Goal: Task Accomplishment & Management: Manage account settings

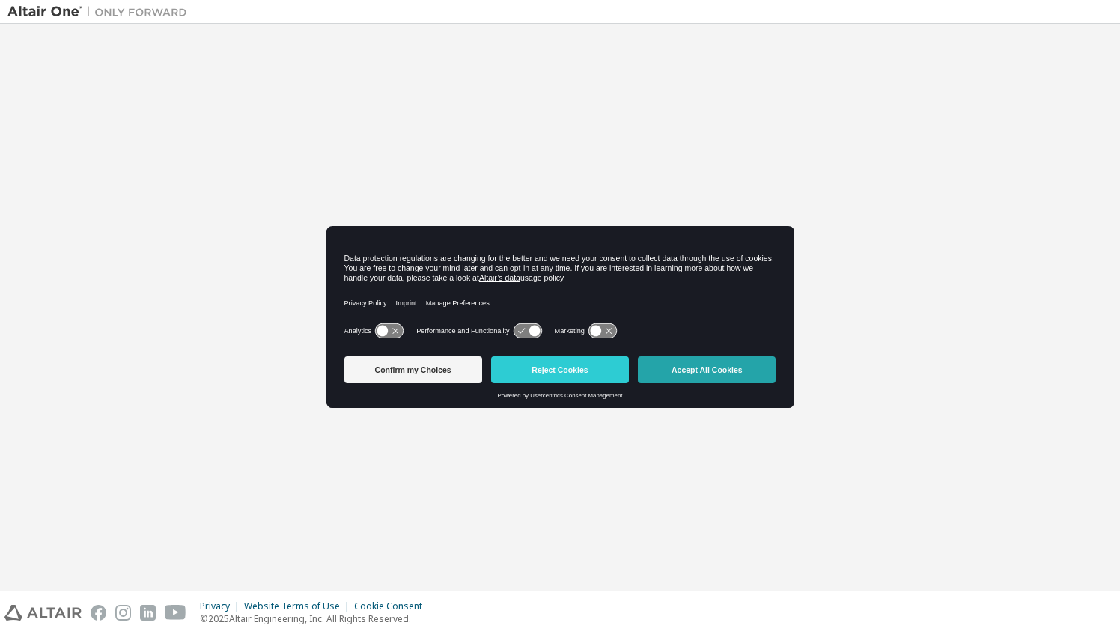
click at [699, 369] on button "Accept All Cookies" at bounding box center [707, 369] width 138 height 27
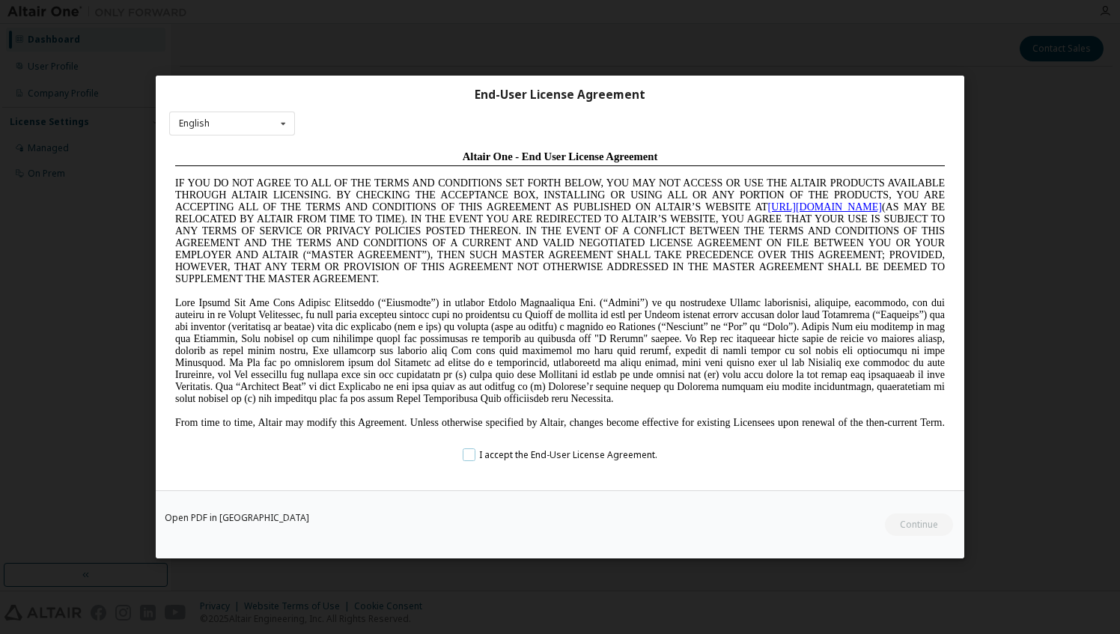
click at [604, 452] on label "I accept the End-User License Agreement." at bounding box center [560, 455] width 195 height 13
click at [924, 520] on button "Continue" at bounding box center [919, 525] width 70 height 22
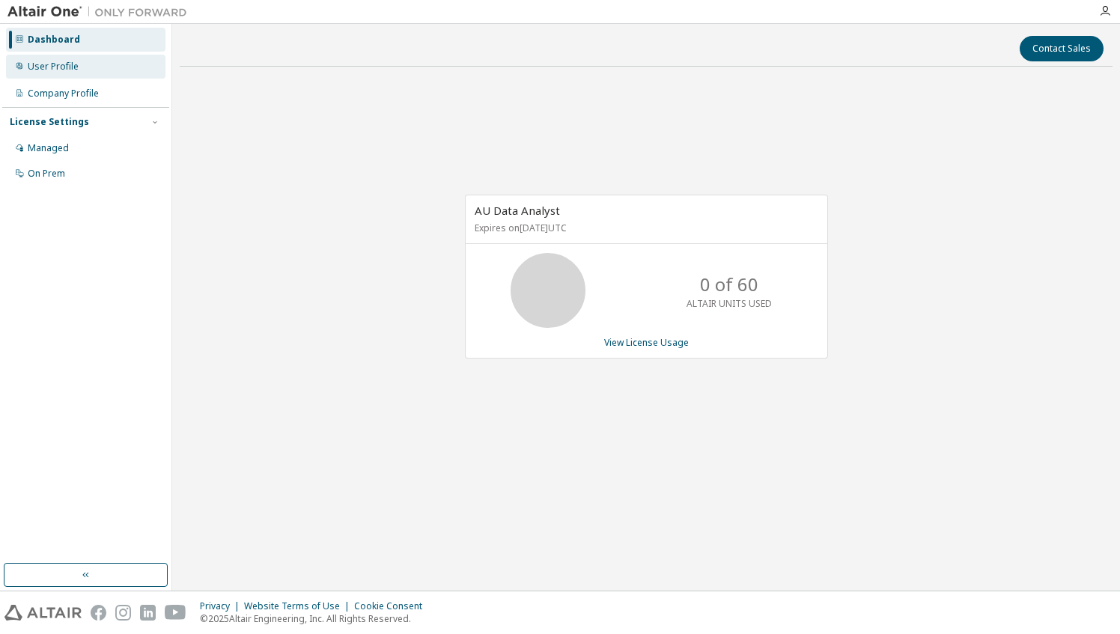
click at [76, 64] on div "User Profile" at bounding box center [53, 67] width 51 height 12
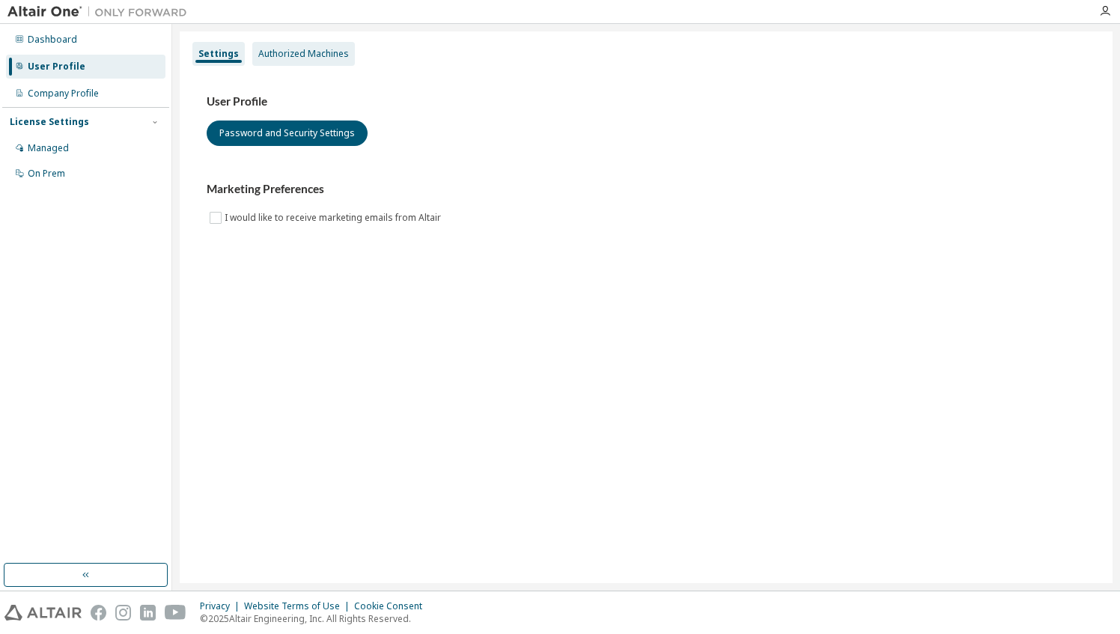
click at [294, 64] on div "Authorized Machines" at bounding box center [303, 54] width 103 height 24
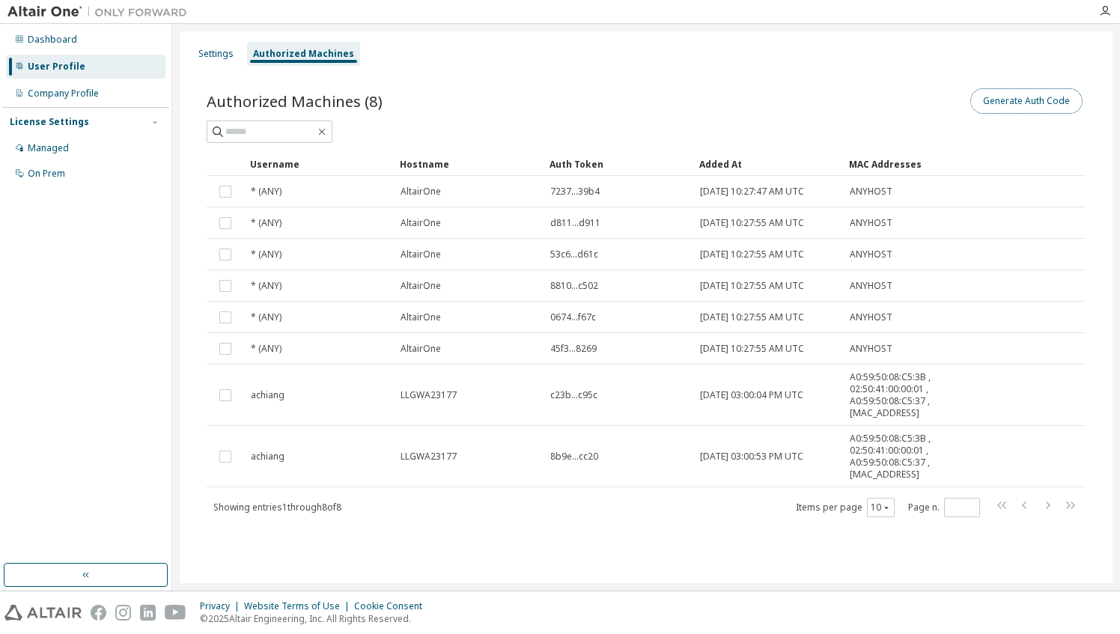
click at [988, 106] on button "Generate Auth Code" at bounding box center [1027, 100] width 112 height 25
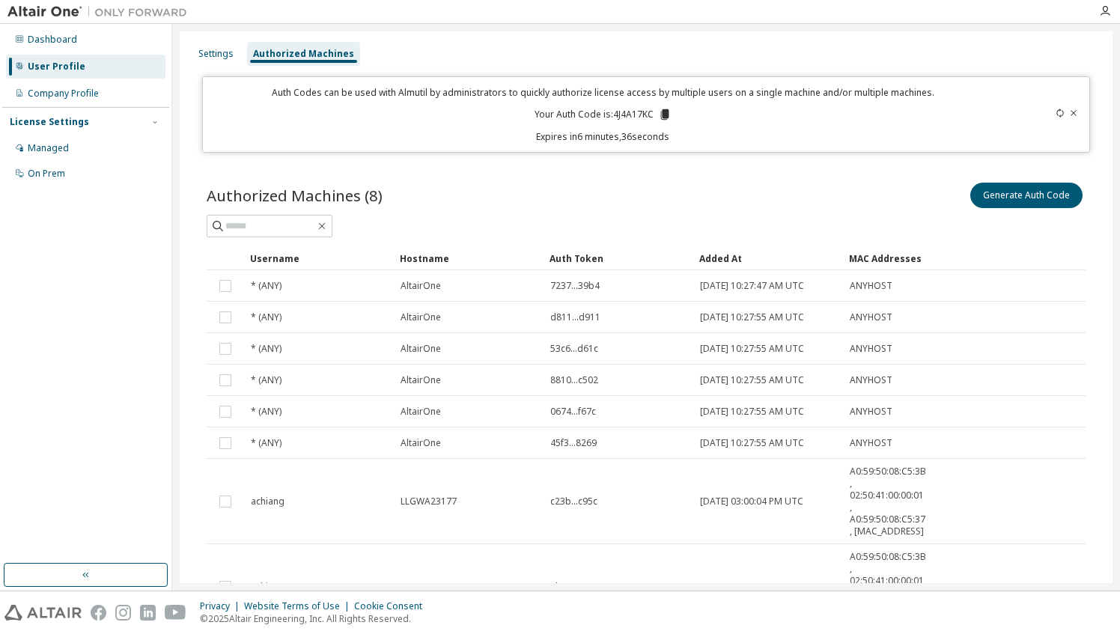
click at [551, 50] on div "Settings Authorized Machines" at bounding box center [646, 53] width 915 height 27
click at [770, 203] on div "Generate Auth Code" at bounding box center [866, 195] width 440 height 31
click at [664, 114] on icon at bounding box center [665, 114] width 8 height 10
click at [1056, 112] on icon at bounding box center [1060, 113] width 9 height 9
click at [664, 117] on icon at bounding box center [667, 114] width 8 height 10
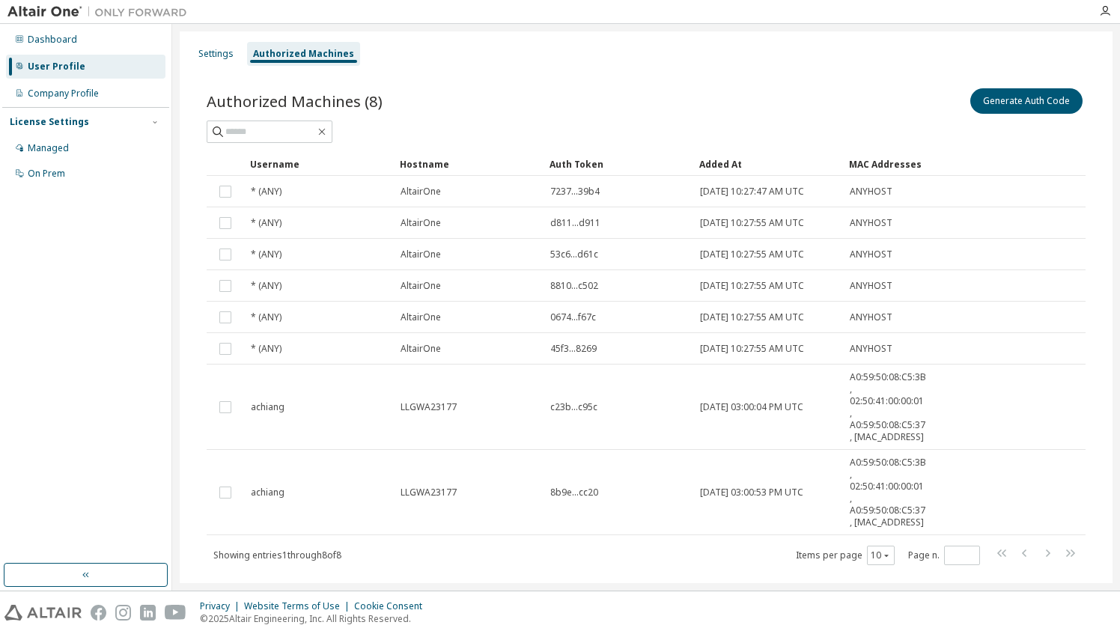
click at [424, 634] on html "Dashboard User Profile Company Profile License Settings Managed On Prem Setting…" at bounding box center [560, 317] width 1120 height 634
